Goal: Download file/media

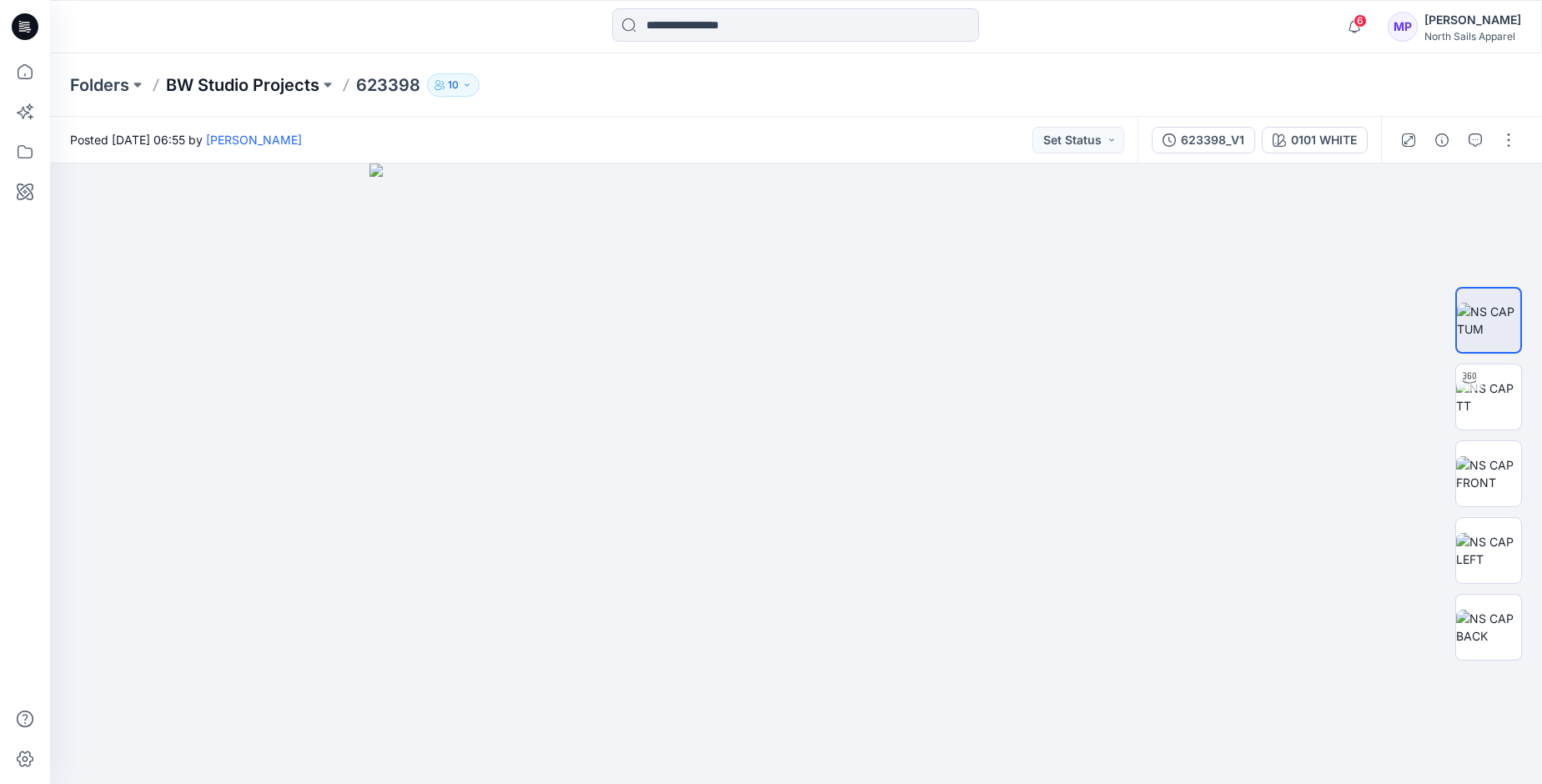
click at [230, 80] on p "BW Studio Projects" at bounding box center [242, 86] width 153 height 23
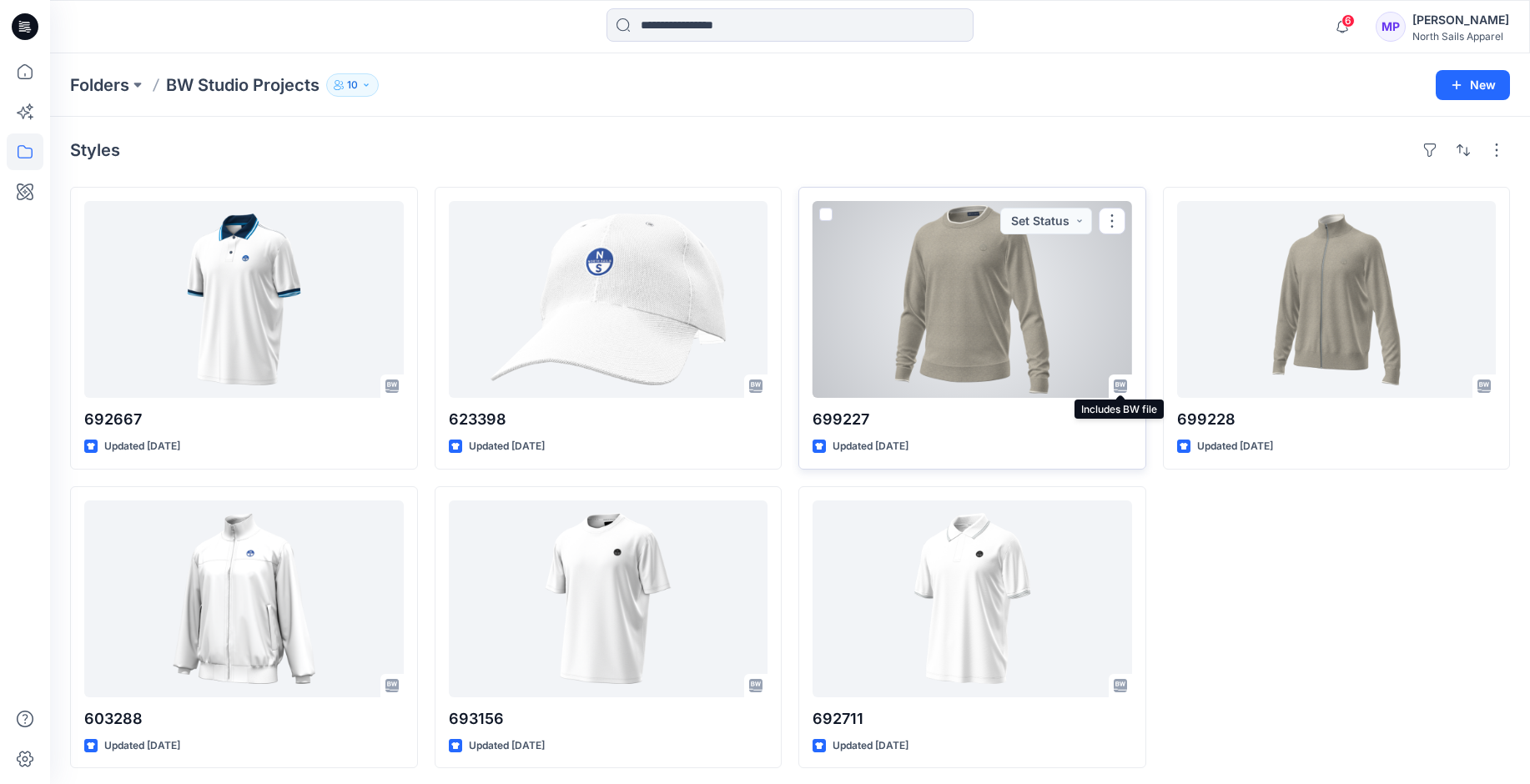
click at [1117, 386] on icon at bounding box center [1117, 385] width 2 height 1
click at [991, 340] on div at bounding box center [972, 299] width 320 height 197
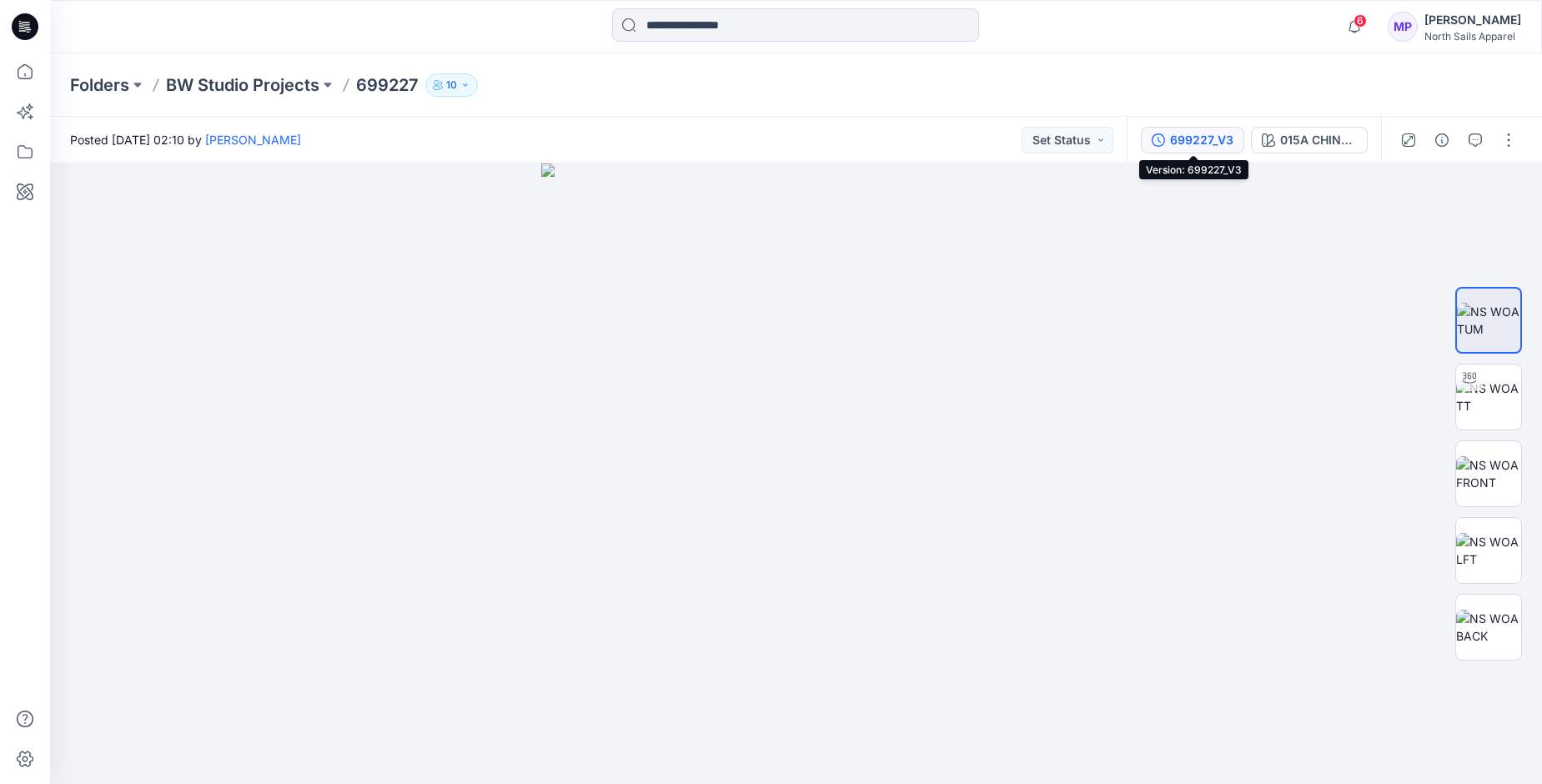
click at [1176, 138] on div "699227_V3" at bounding box center [1202, 140] width 64 height 18
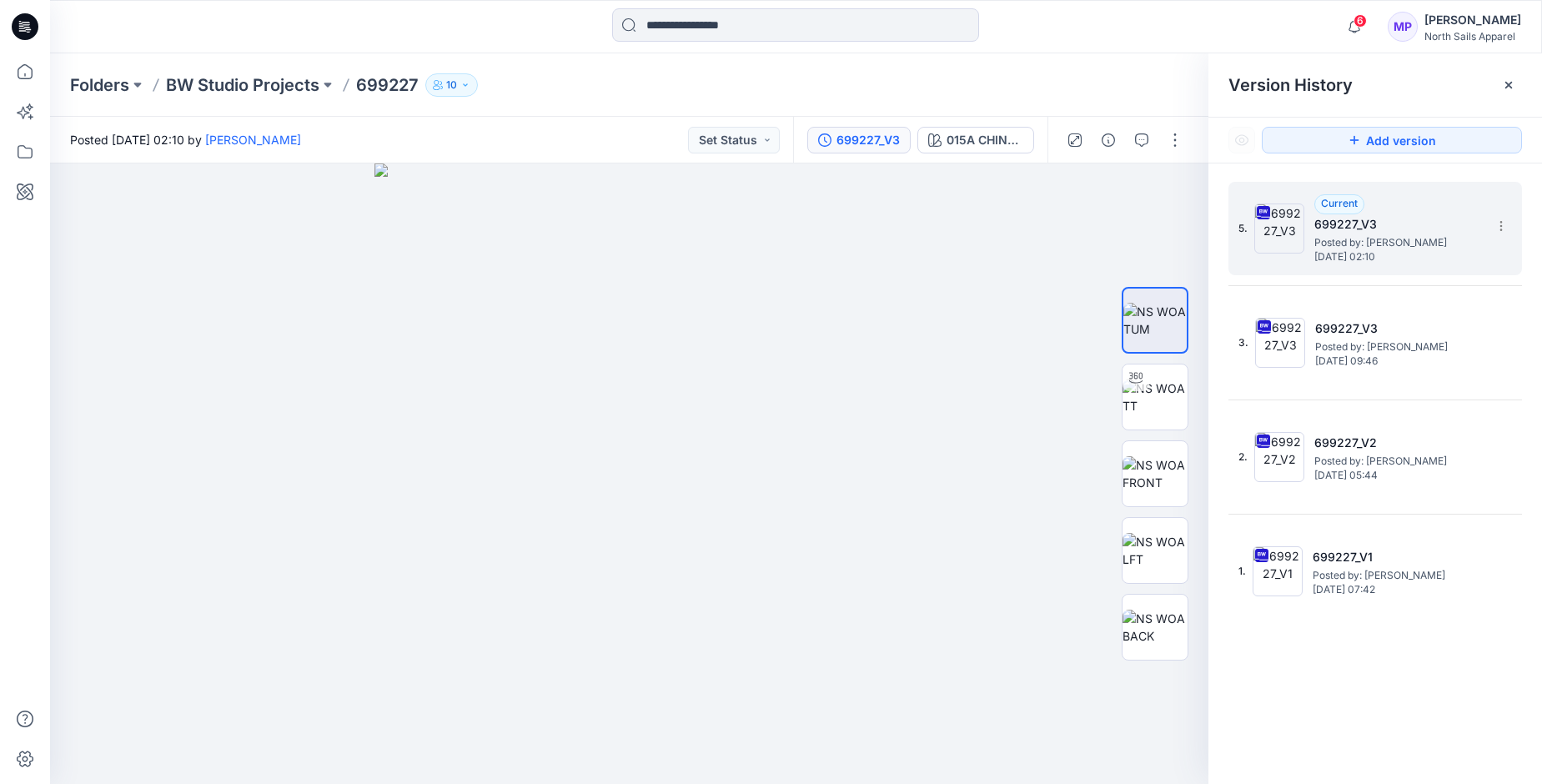
click at [1391, 241] on span "Posted by: [PERSON_NAME]" at bounding box center [1398, 243] width 167 height 17
click at [1505, 226] on icon at bounding box center [1502, 226] width 13 height 13
drag, startPoint x: 1409, startPoint y: 264, endPoint x: 1332, endPoint y: 254, distance: 77.6
click at [1332, 254] on div "Download Source BW File" at bounding box center [1412, 258] width 194 height 34
click at [1503, 221] on icon at bounding box center [1502, 226] width 13 height 13
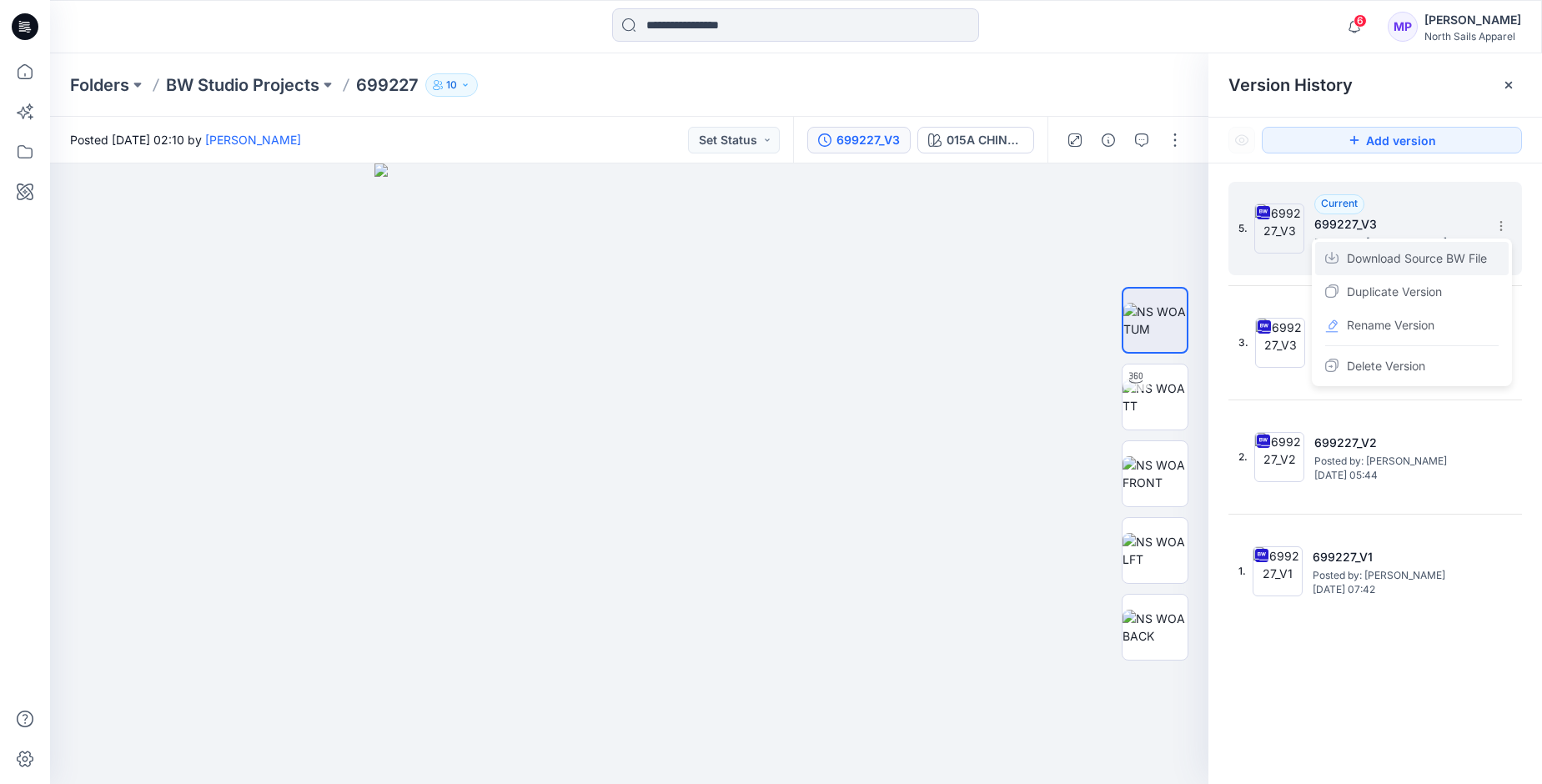
click at [1370, 257] on span "Download Source BW File" at bounding box center [1417, 258] width 140 height 20
click at [90, 86] on p "Folders" at bounding box center [100, 86] width 60 height 23
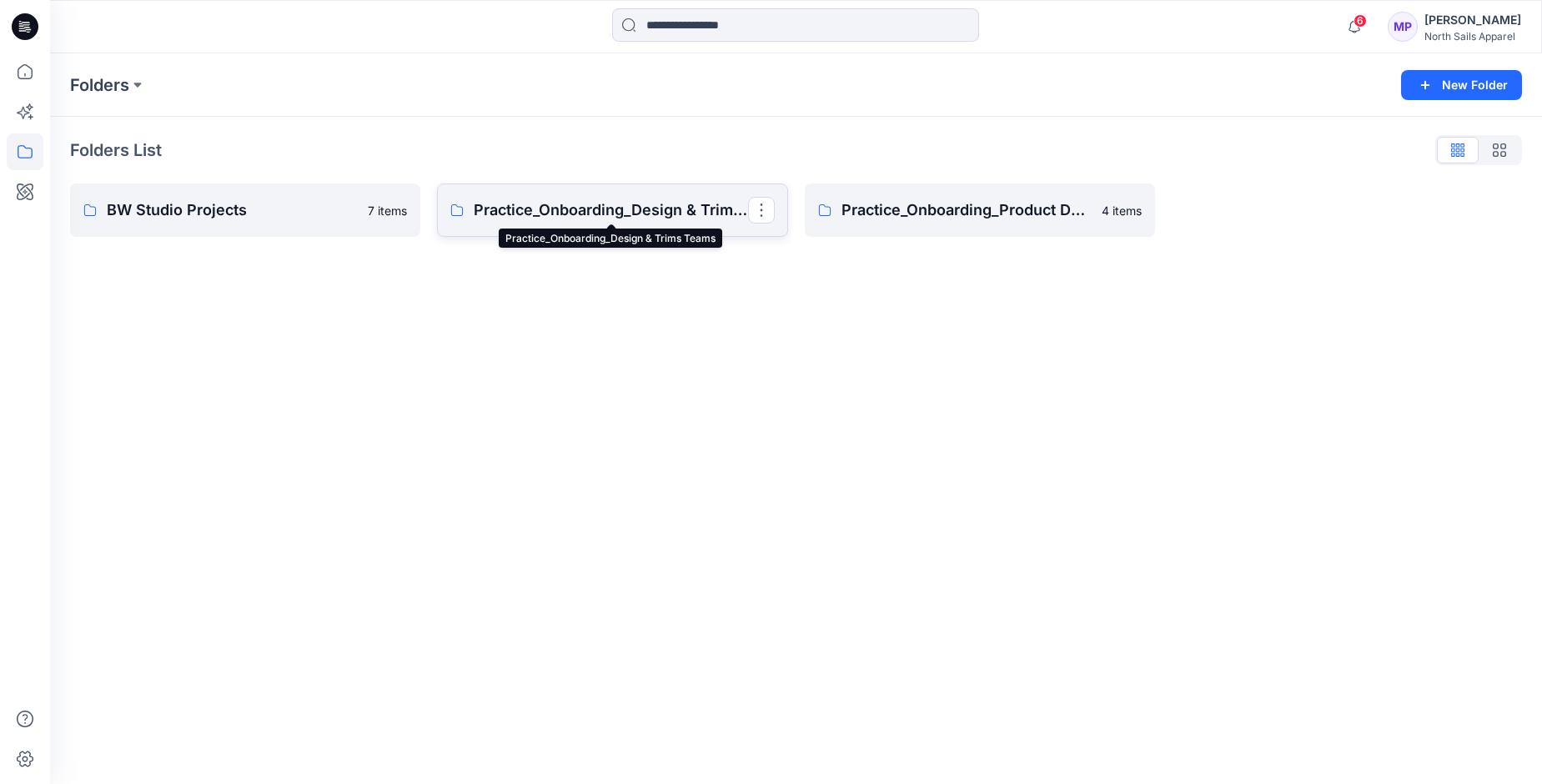
click at [624, 205] on p "Practice_Onboarding_Design & Trims Teams" at bounding box center [610, 210] width 273 height 23
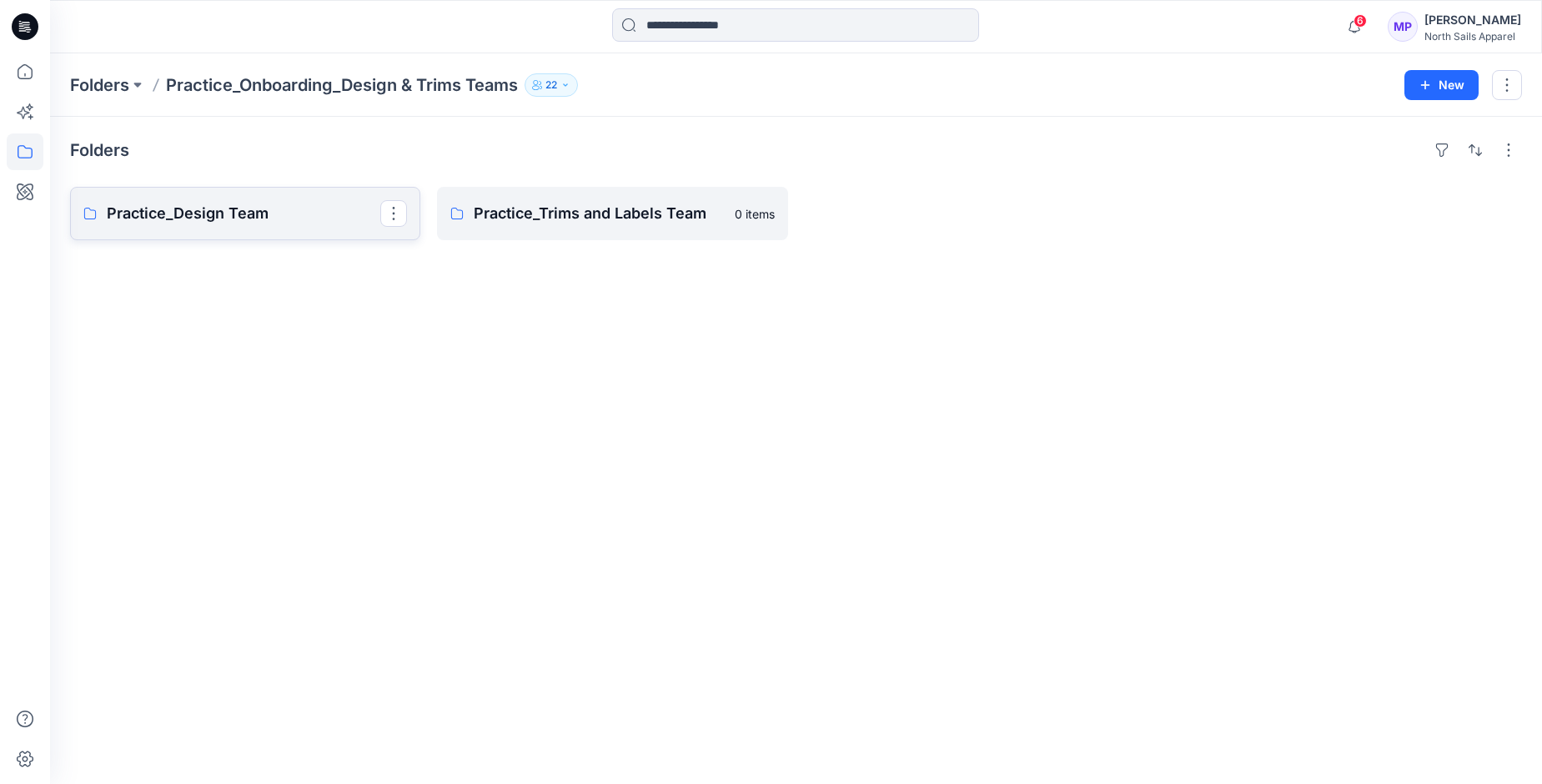
click at [257, 214] on p "Practice_Design Team" at bounding box center [243, 214] width 273 height 23
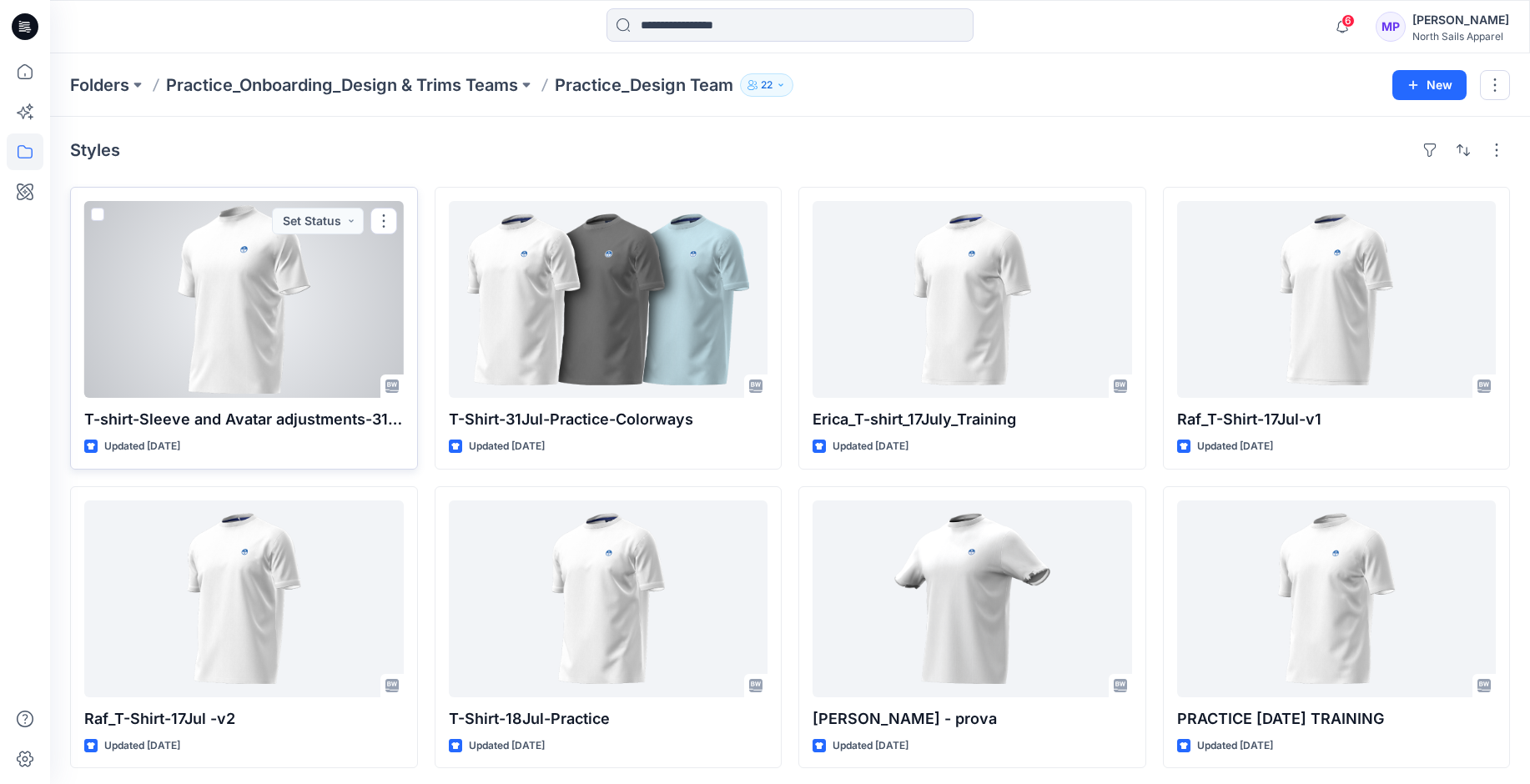
click at [306, 325] on div at bounding box center [243, 299] width 320 height 197
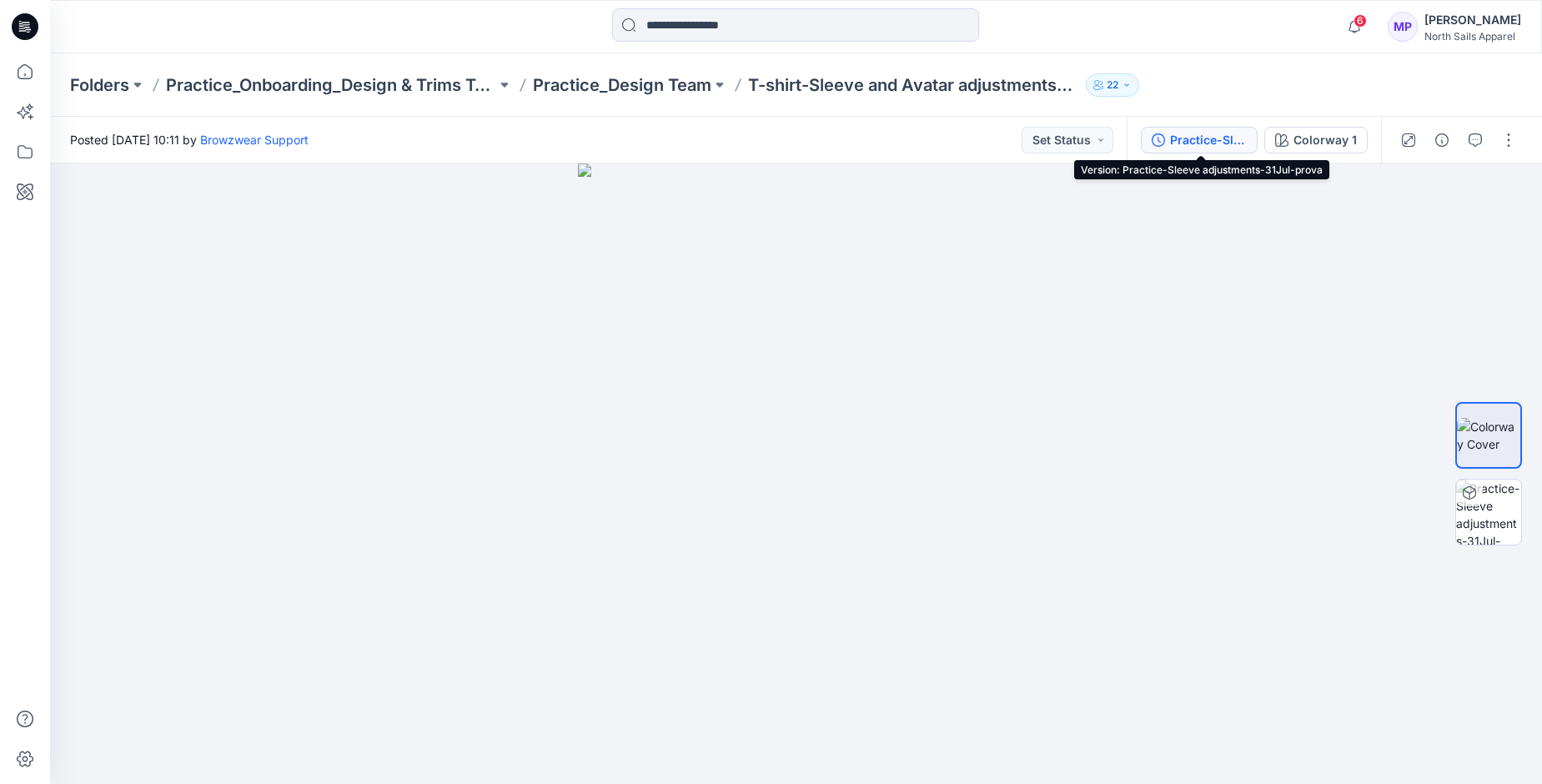
click at [1212, 139] on div "Practice-Sleeve adjustments-31Jul-prova" at bounding box center [1209, 140] width 77 height 18
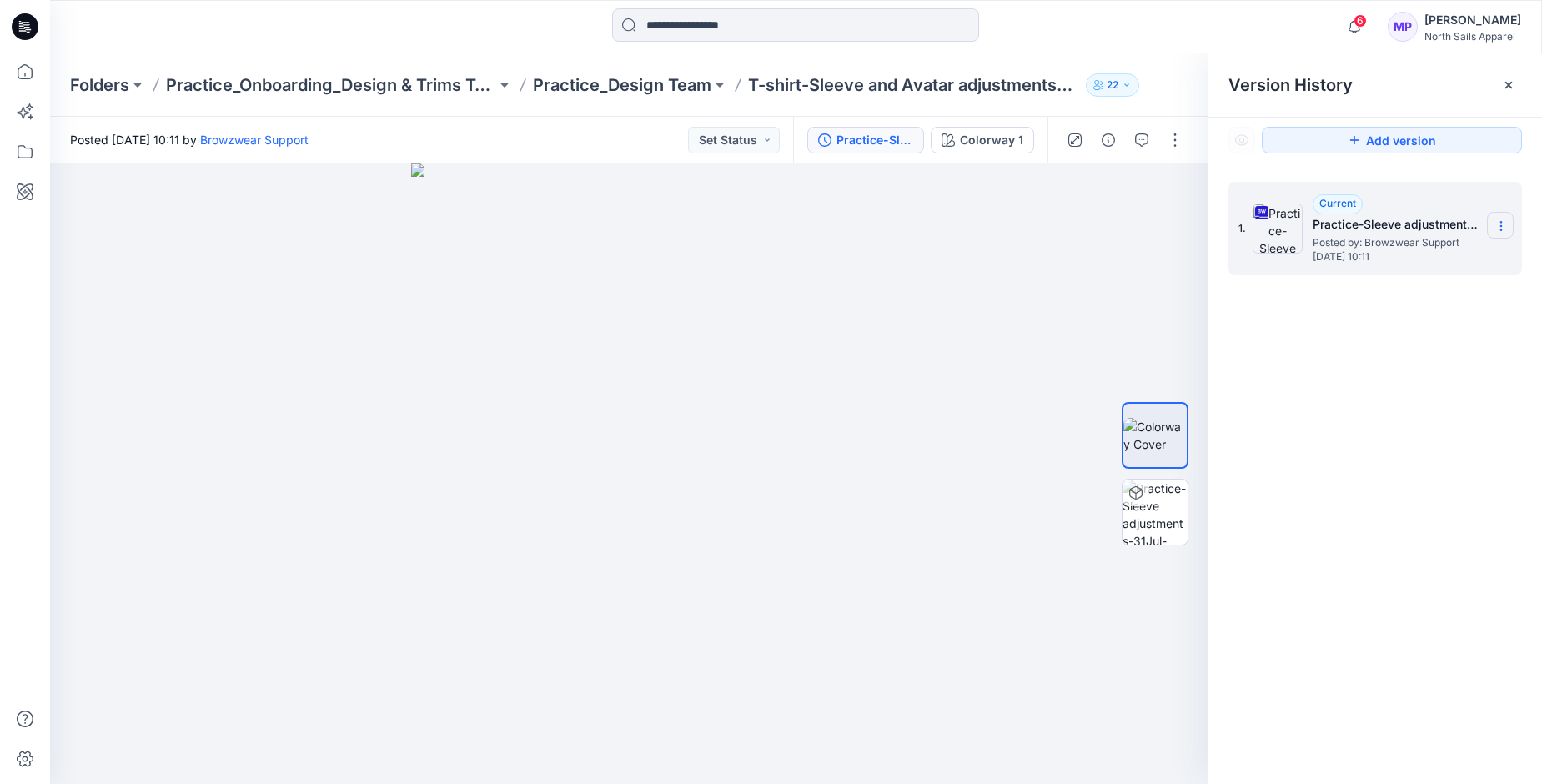
click at [1504, 228] on icon at bounding box center [1502, 226] width 13 height 13
click at [735, 261] on img at bounding box center [629, 474] width 437 height 620
click at [994, 142] on div "Colorway 1" at bounding box center [992, 140] width 64 height 18
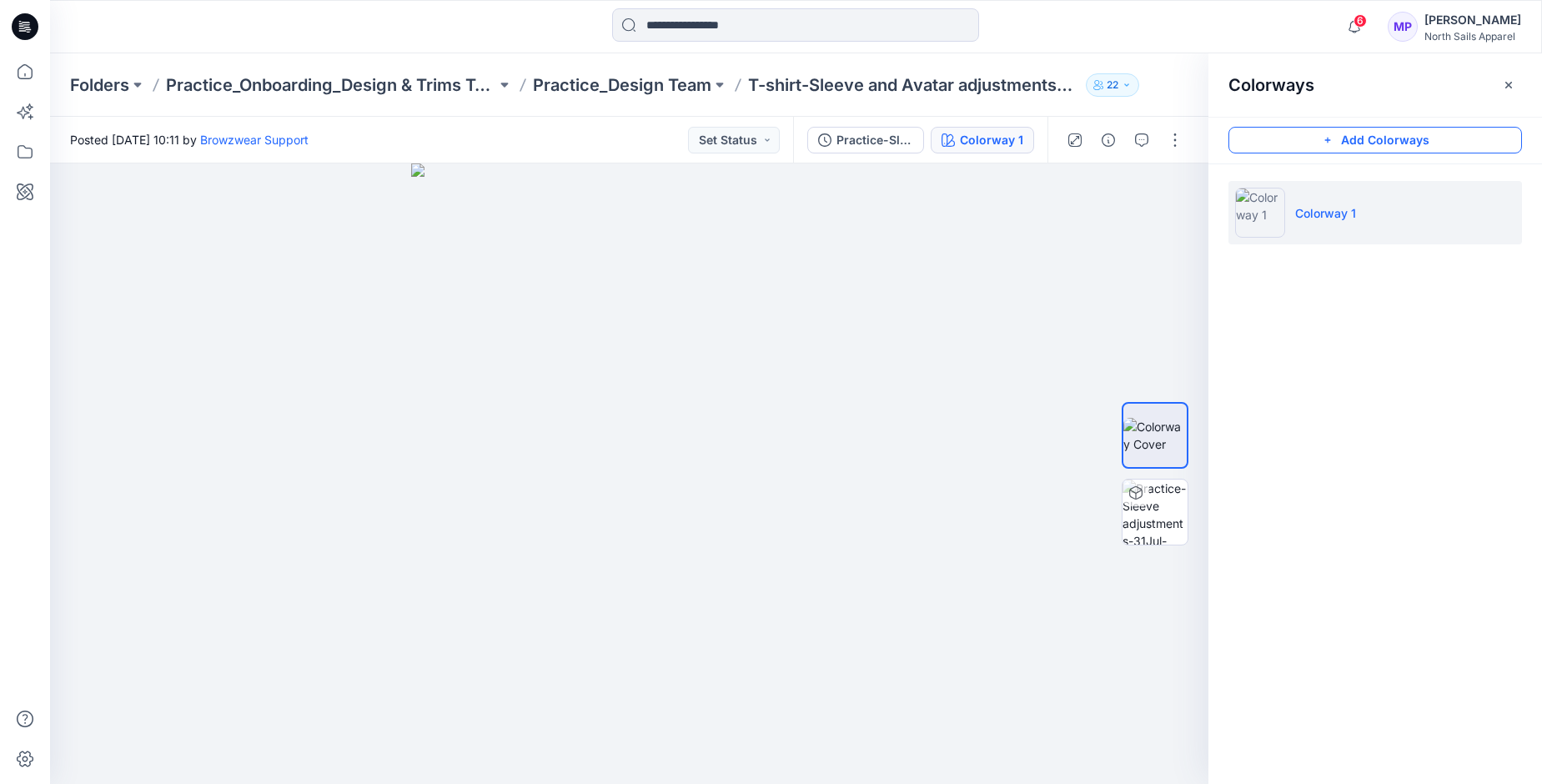
click at [1367, 143] on button "Add Colorways" at bounding box center [1375, 140] width 293 height 27
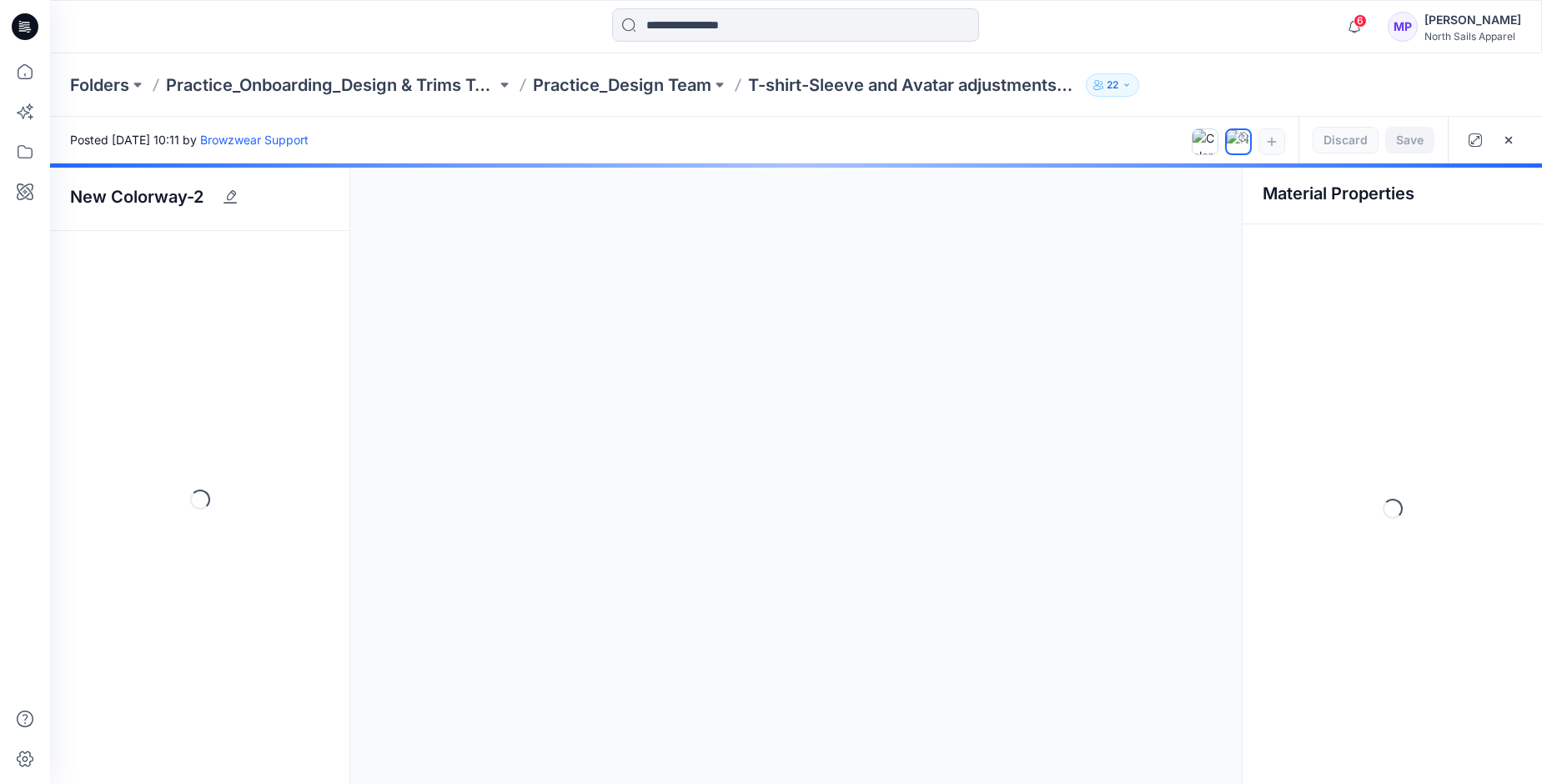
click at [231, 197] on div at bounding box center [797, 474] width 1493 height 620
